Goal: Task Accomplishment & Management: Use online tool/utility

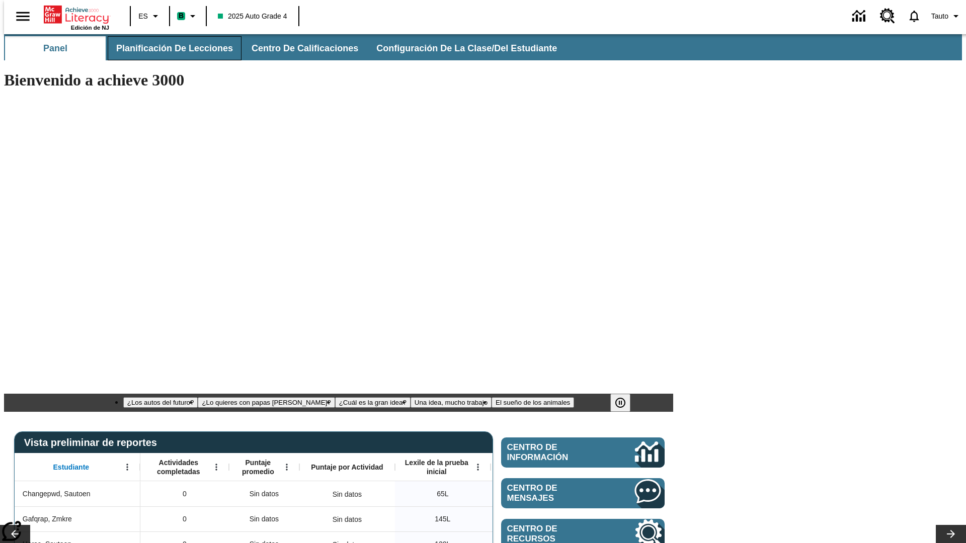
click at [169, 48] on span "Planificación de lecciones" at bounding box center [174, 49] width 117 height 12
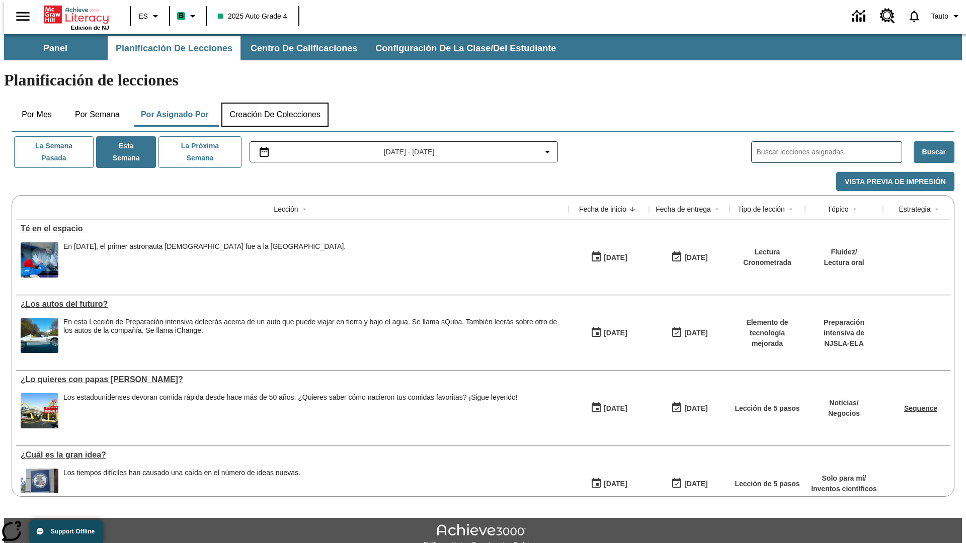
click at [275, 103] on button "Creación de colecciones" at bounding box center [274, 115] width 107 height 24
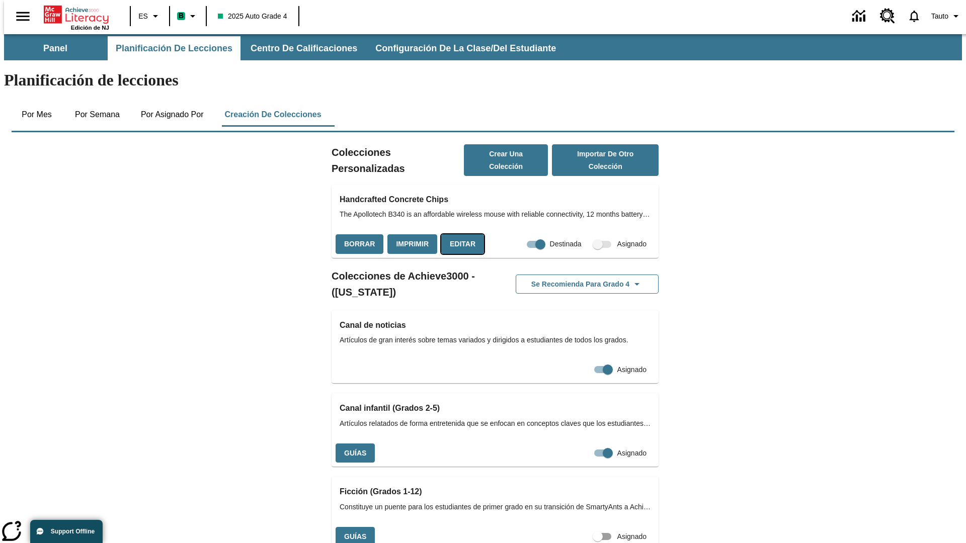
click at [459, 234] on button "Editar" at bounding box center [462, 244] width 43 height 20
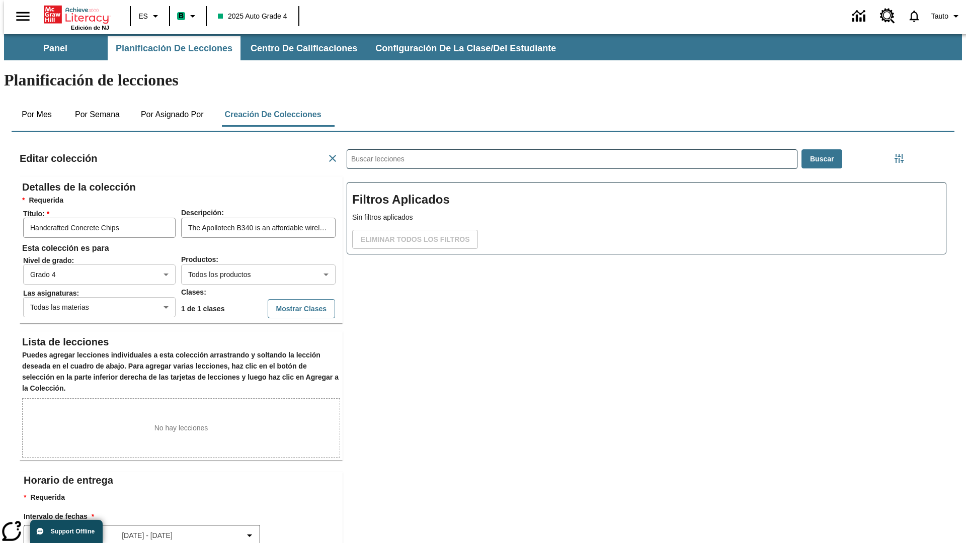
scroll to position [1, 1]
click at [242, 238] on body "Saltar al contenido principal Edición de NJ ES B 2025 Auto Grade 4 0 Tauto Pane…" at bounding box center [483, 349] width 958 height 631
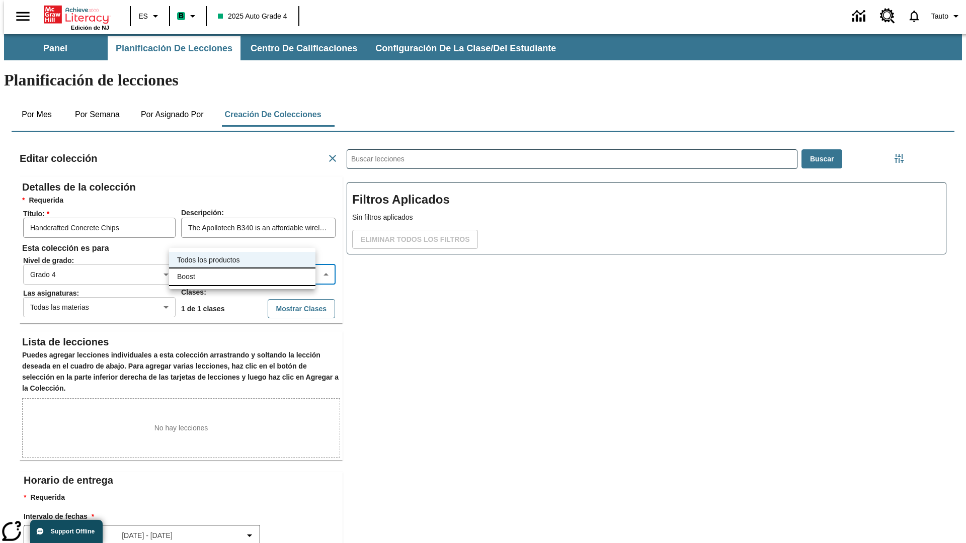
click at [242, 277] on li "Boost" at bounding box center [242, 277] width 146 height 17
type input "12"
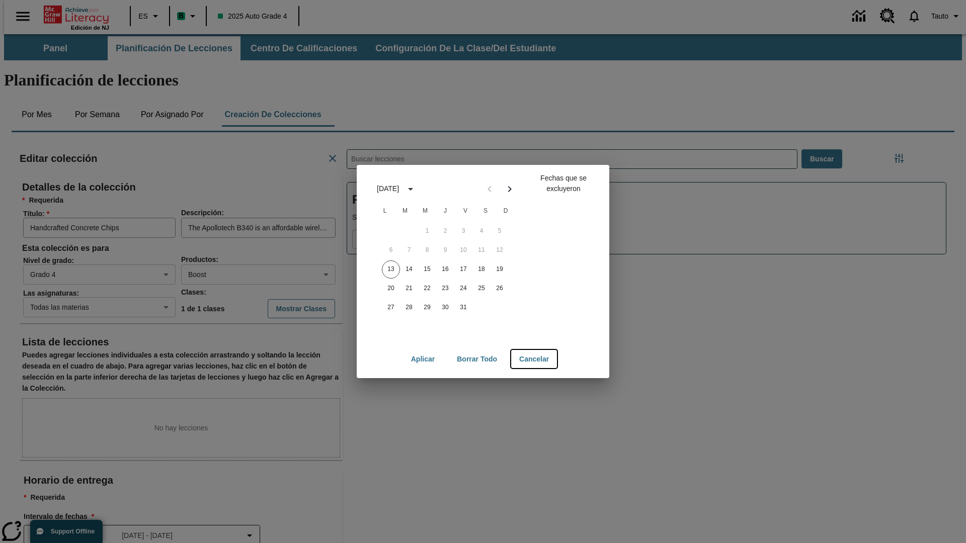
click at [535, 359] on button "Cancelar" at bounding box center [534, 359] width 46 height 19
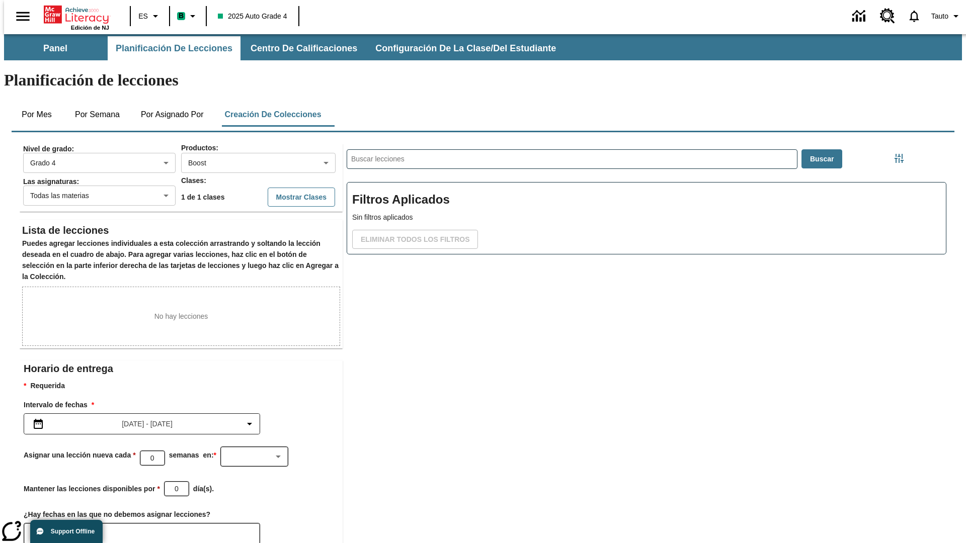
scroll to position [59, 0]
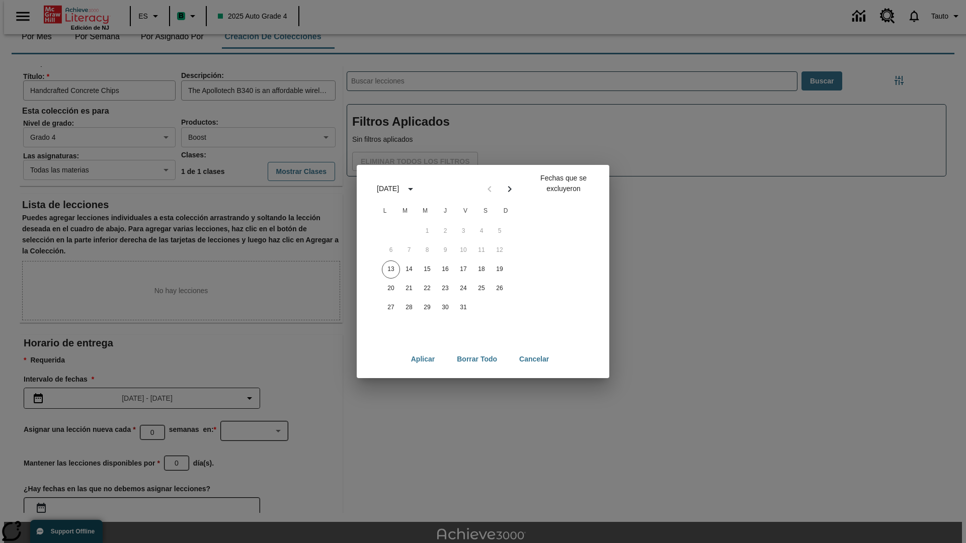
scroll to position [112, 0]
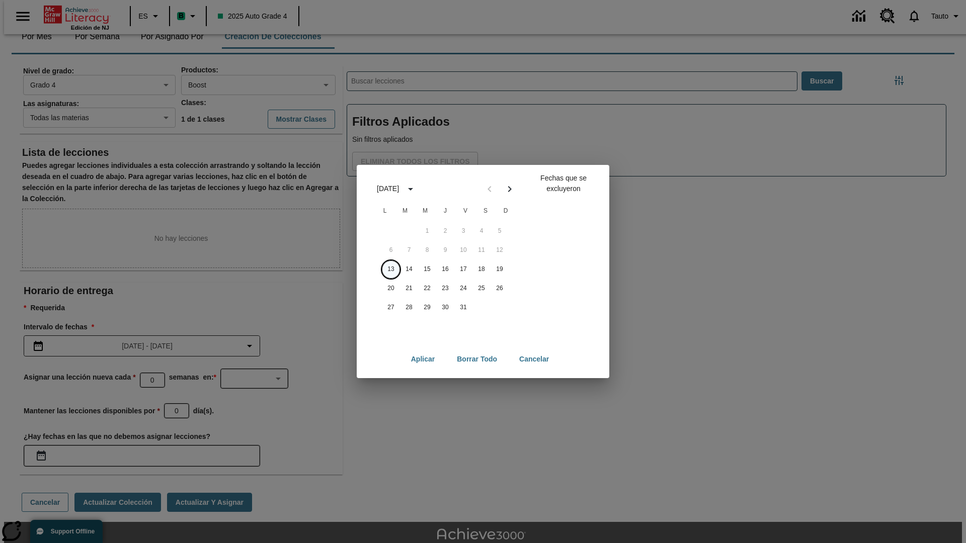
click at [391, 269] on button "13" at bounding box center [391, 270] width 18 height 18
